Goal: Information Seeking & Learning: Learn about a topic

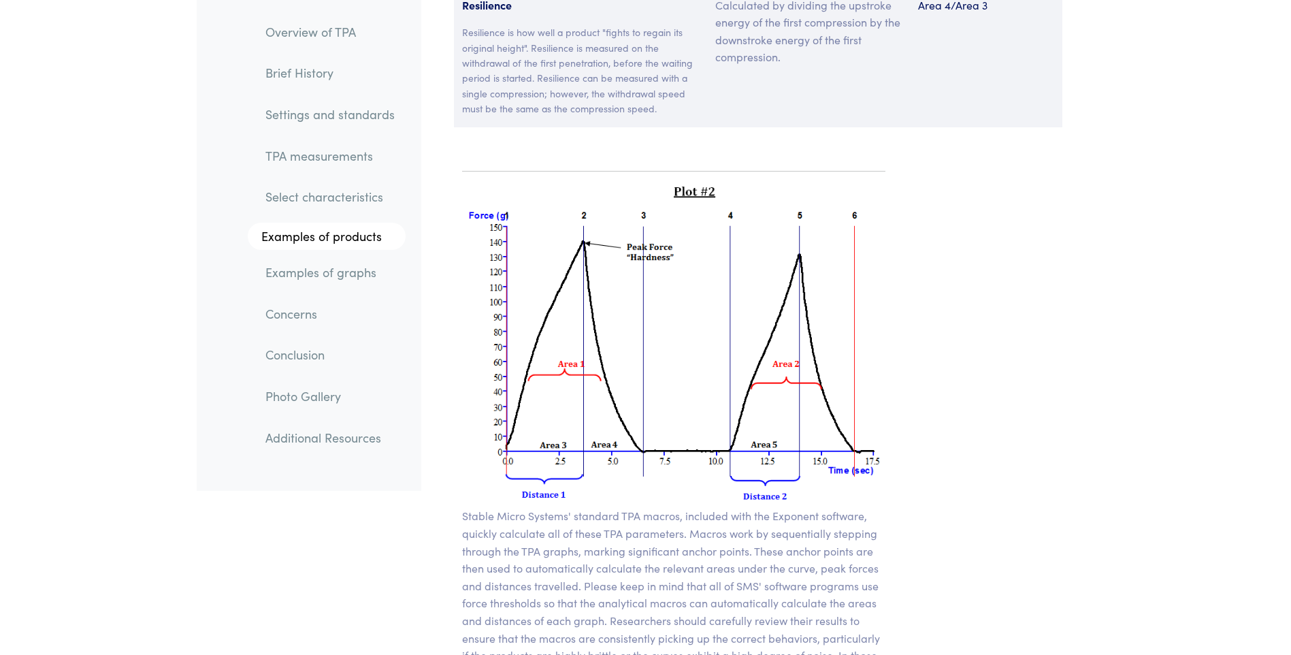
scroll to position [9684, 0]
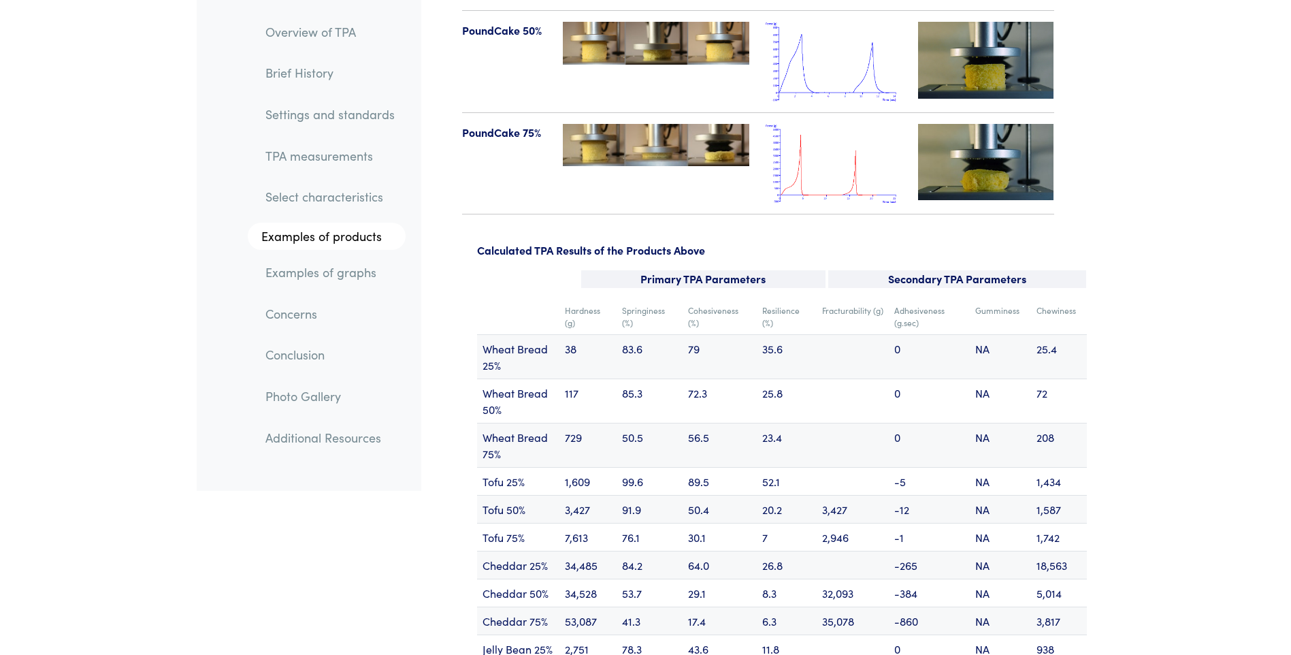
scroll to position [16181, 0]
